Goal: Task Accomplishment & Management: Complete application form

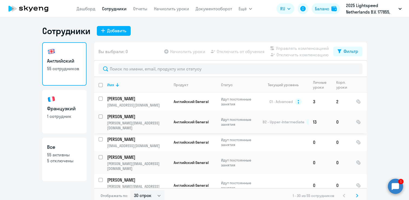
select select "30"
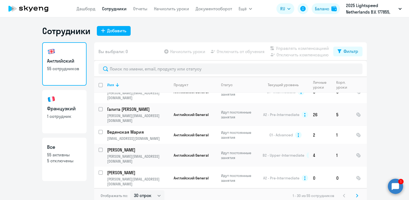
scroll to position [3, 0]
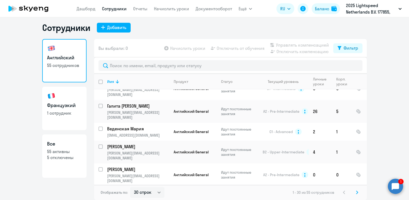
click at [67, 107] on h3 "Французкий" at bounding box center [64, 105] width 35 height 7
select select "30"
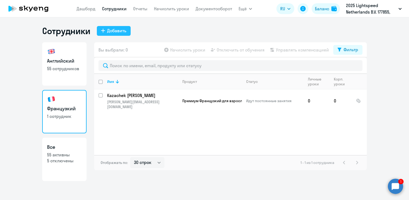
click at [118, 32] on div "Добавить" at bounding box center [116, 30] width 19 height 6
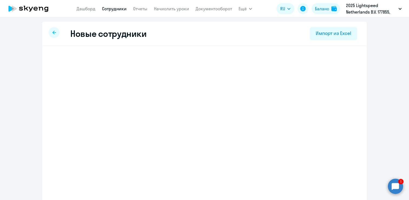
select select "english_adult_not_native_speaker"
select select "4"
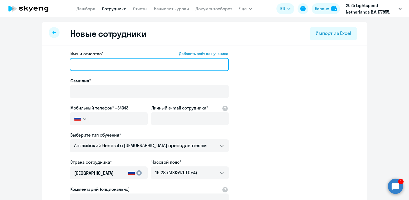
click at [156, 67] on input "Имя и отчество* Добавить себя как ученика" at bounding box center [149, 64] width 159 height 13
paste input "[PERSON_NAME]"
click at [116, 64] on input "[PERSON_NAME]" at bounding box center [149, 64] width 159 height 13
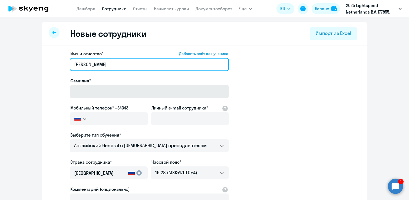
type input "[PERSON_NAME]"
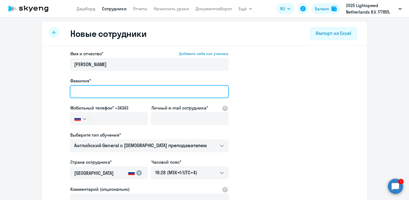
click at [99, 92] on input "Фамилия*" at bounding box center [149, 91] width 159 height 13
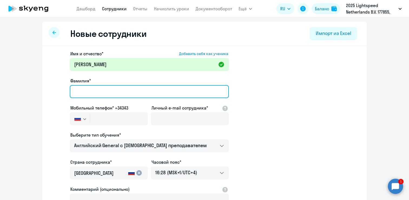
paste input "Prokofieva"
type input "Prokofieva"
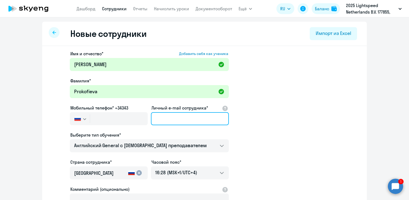
click at [186, 125] on input "Личный e-mail сотрудника*" at bounding box center [190, 118] width 78 height 13
paste input "[PERSON_NAME][EMAIL_ADDRESS][DOMAIN_NAME]"
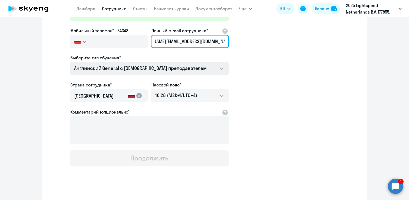
scroll to position [84, 0]
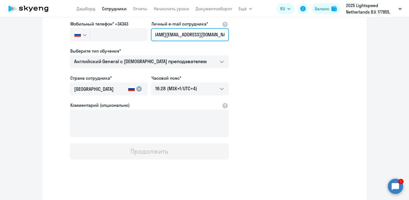
type input "[PERSON_NAME][EMAIL_ADDRESS][DOMAIN_NAME]"
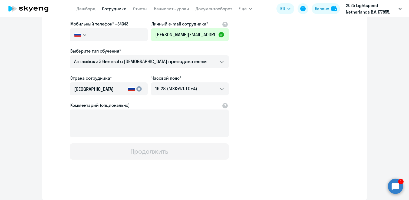
click at [295, 102] on app-new-student-form "Имя и отчество* Добавить себя как ученика [PERSON_NAME]* Prokofieva Мобильный т…" at bounding box center [205, 62] width 308 height 193
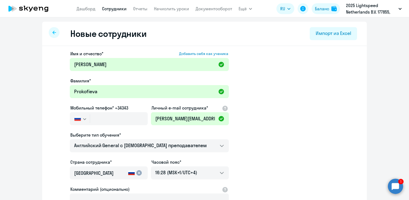
scroll to position [1, 0]
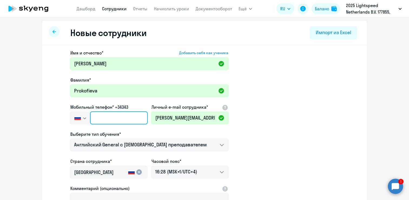
click at [130, 115] on input "text" at bounding box center [119, 117] width 58 height 13
paste input "+995 (551) 152-941"
type input "+995 (551) 152-941"
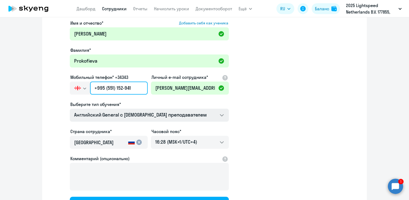
scroll to position [84, 0]
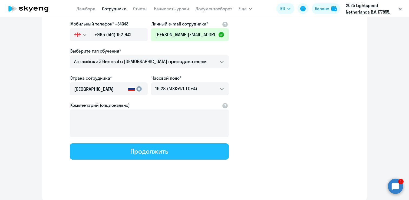
click at [145, 151] on div "Продолжить" at bounding box center [149, 151] width 38 height 9
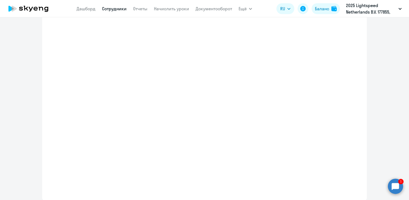
select select "english_adult_not_native_speaker"
select select "4"
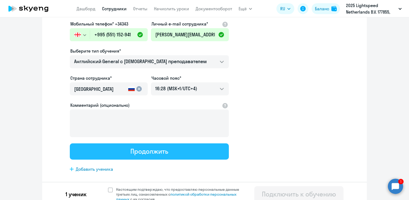
scroll to position [0, 0]
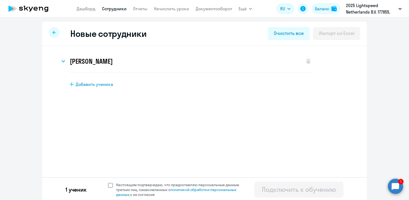
click at [112, 186] on span at bounding box center [110, 185] width 5 height 5
click at [108, 182] on input "Настоящим подтверждаю, что предоставляю персональные данные третьих лиц, ознако…" at bounding box center [108, 182] width 0 height 0
checkbox input "true"
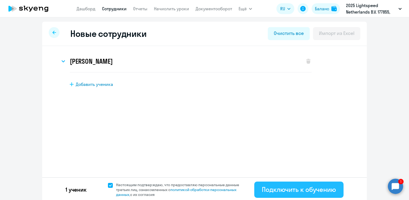
click at [296, 190] on div "Подключить к обучению" at bounding box center [299, 189] width 74 height 9
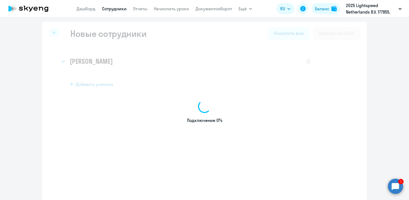
select select "english_adult_not_native_speaker"
select select "4"
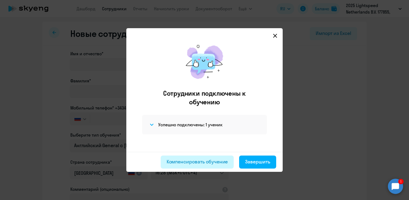
click at [192, 162] on div "Компенсировать обучение" at bounding box center [197, 161] width 61 height 7
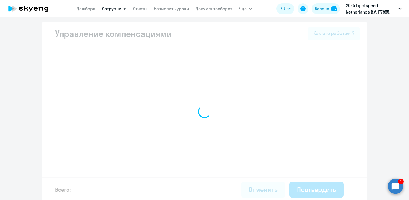
select select "MONTHLY"
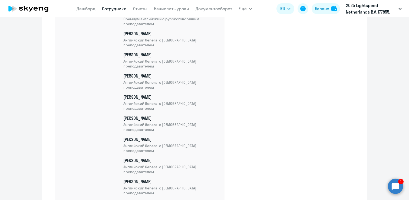
scroll to position [1271, 0]
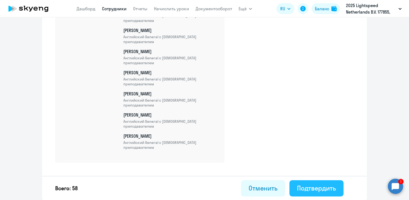
click at [322, 187] on div "Подтвердить" at bounding box center [316, 188] width 39 height 9
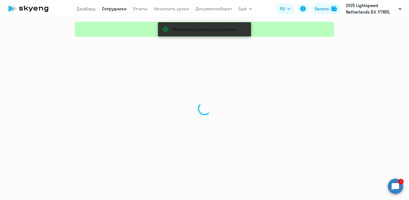
select select "30"
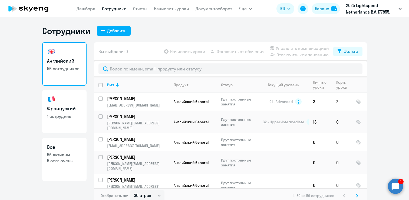
click at [63, 115] on p "1 сотрудник" at bounding box center [64, 116] width 35 height 6
select select "30"
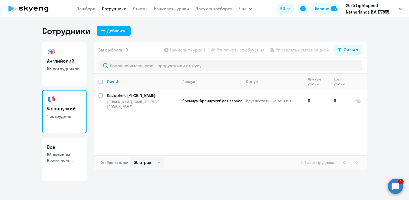
click at [57, 61] on h3 "Английский" at bounding box center [64, 60] width 35 height 7
select select "30"
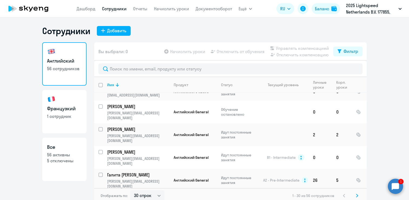
scroll to position [414, 0]
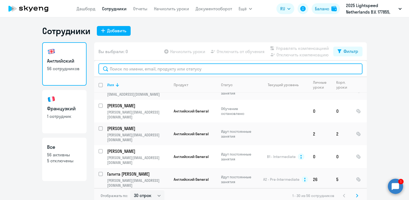
click at [162, 68] on input "text" at bounding box center [231, 68] width 264 height 11
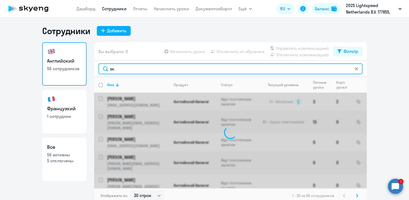
type input "з"
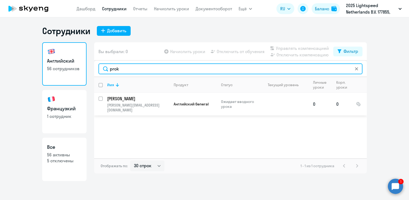
type input "prok"
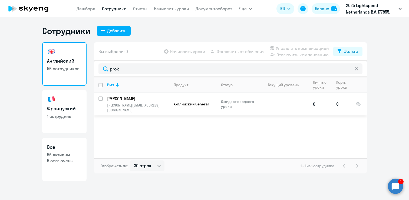
click at [118, 103] on p "[PERSON_NAME][EMAIL_ADDRESS][DOMAIN_NAME]" at bounding box center [138, 108] width 62 height 10
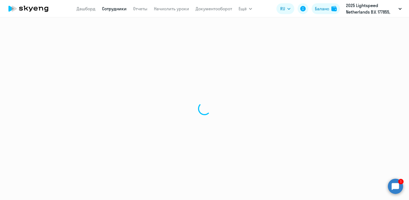
select select "english"
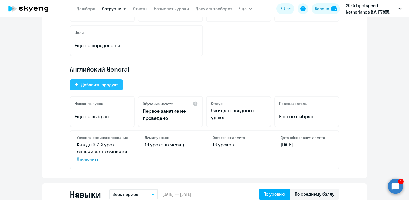
click at [97, 88] on button "Добавить продукт" at bounding box center [96, 84] width 53 height 11
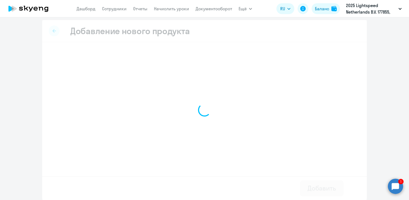
select select "french_adult_not_native_speaker_premium"
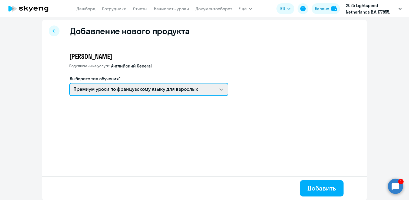
click at [106, 91] on select "Премиум уроки по французскому языку для взрослых Премиум английский с русскогов…" at bounding box center [148, 89] width 159 height 13
click at [69, 83] on select "Премиум уроки по французскому языку для взрослых Премиум английский с русскогов…" at bounding box center [148, 89] width 159 height 13
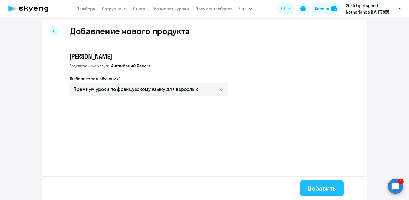
click at [305, 186] on button "Добавить" at bounding box center [322, 188] width 44 height 16
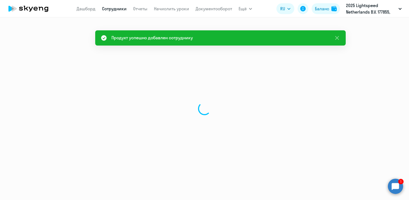
select select "english"
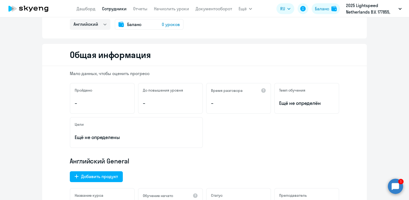
scroll to position [1, 0]
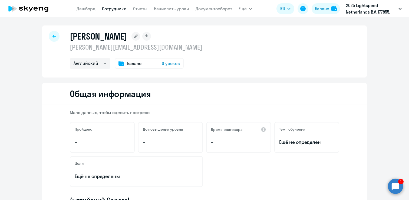
click at [112, 10] on link "Сотрудники" at bounding box center [114, 8] width 25 height 5
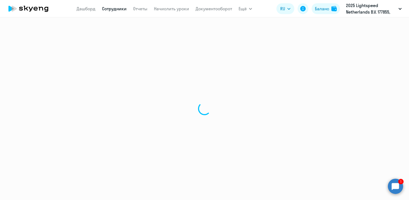
select select "30"
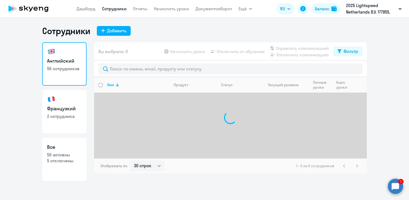
click at [62, 124] on link "Французкий 2 сотрудника" at bounding box center [64, 111] width 44 height 43
select select "30"
